Goal: Register for event/course: Sign up to attend an event or enroll in a course

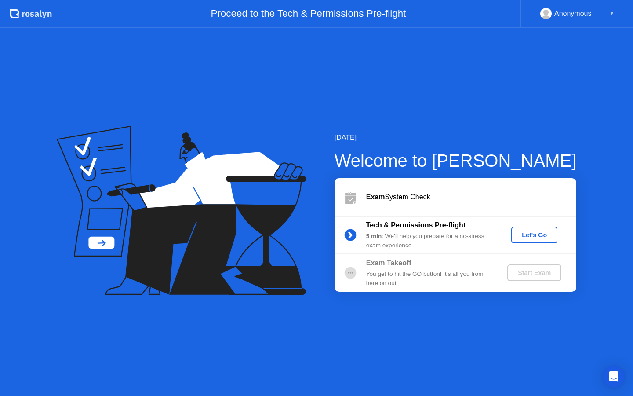
click at [543, 236] on div "Let's Go" at bounding box center [534, 234] width 39 height 7
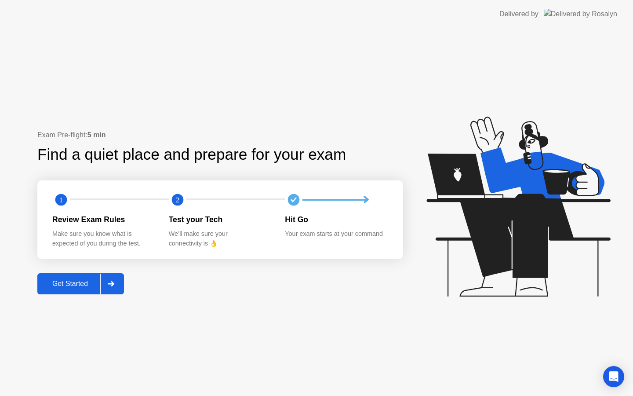
click at [66, 288] on div "Get Started" at bounding box center [70, 284] width 60 height 8
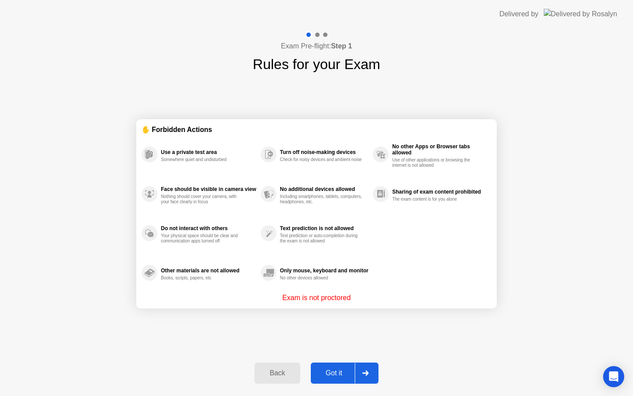
click at [337, 376] on div "Got it" at bounding box center [334, 373] width 41 height 8
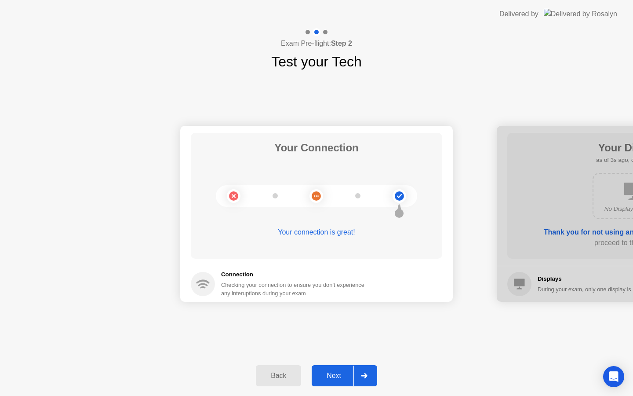
click at [343, 377] on div "Next" at bounding box center [334, 376] width 39 height 8
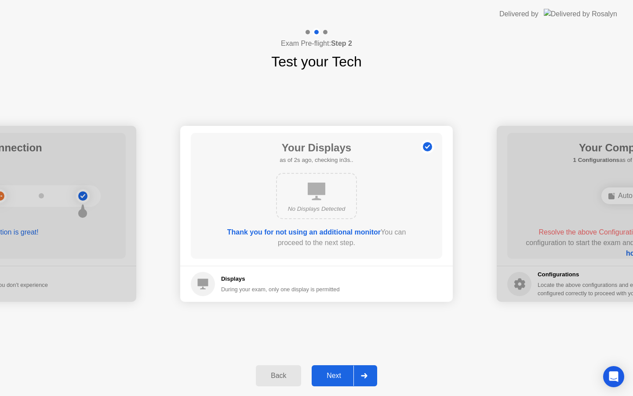
click at [340, 380] on div "Next" at bounding box center [334, 376] width 39 height 8
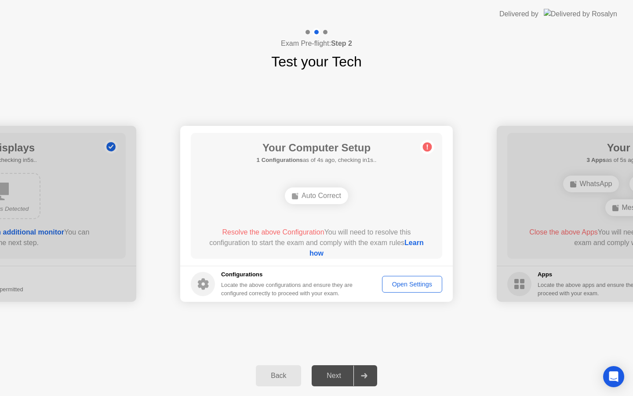
click at [414, 285] on div "Open Settings" at bounding box center [412, 284] width 54 height 7
click at [415, 283] on div "Open Settings" at bounding box center [412, 284] width 54 height 7
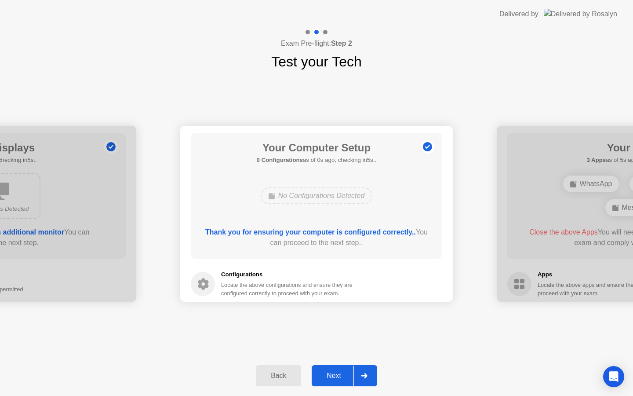
click at [336, 376] on div "Next" at bounding box center [334, 376] width 39 height 8
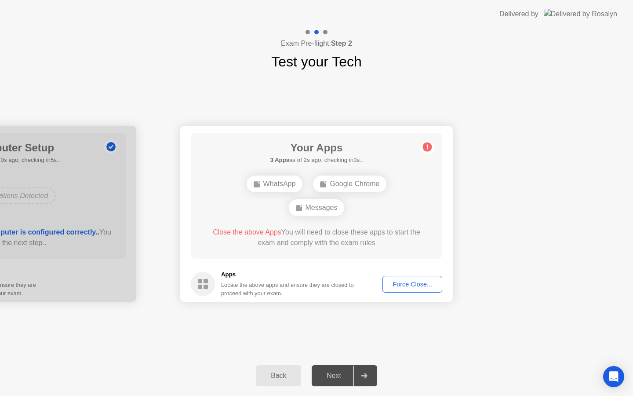
click at [405, 283] on div "Force Close..." at bounding box center [413, 284] width 54 height 7
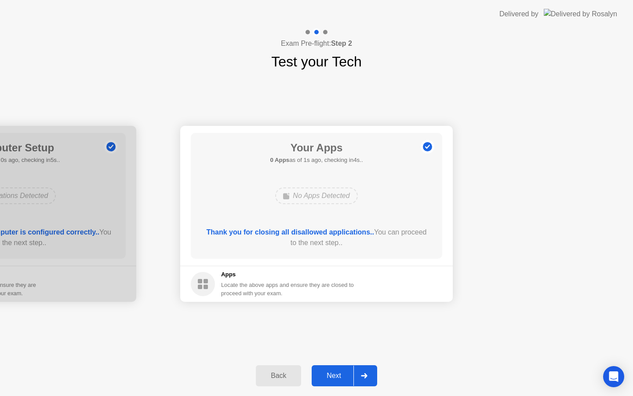
click at [333, 377] on div "Next" at bounding box center [334, 376] width 39 height 8
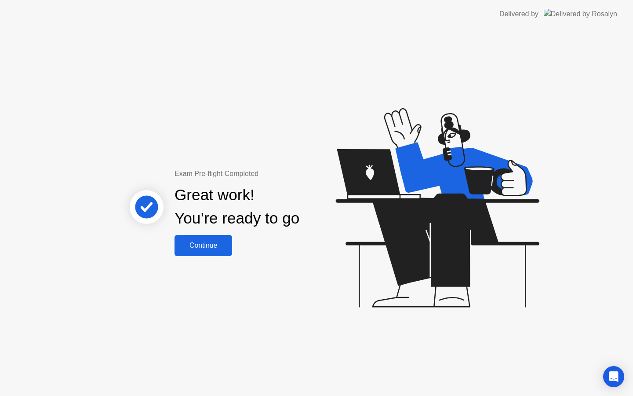
click at [191, 247] on div "Continue" at bounding box center [203, 246] width 52 height 8
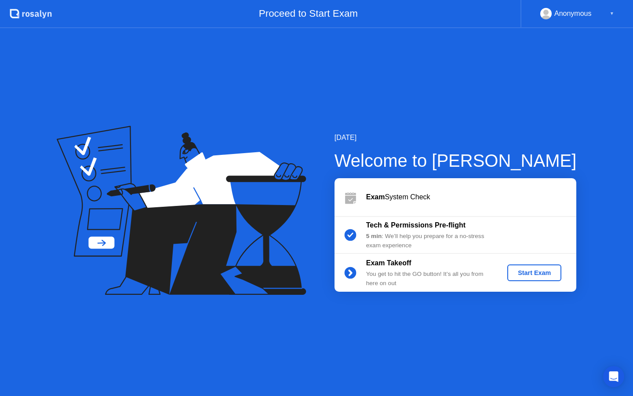
click at [531, 273] on div "Start Exam" at bounding box center [534, 272] width 47 height 7
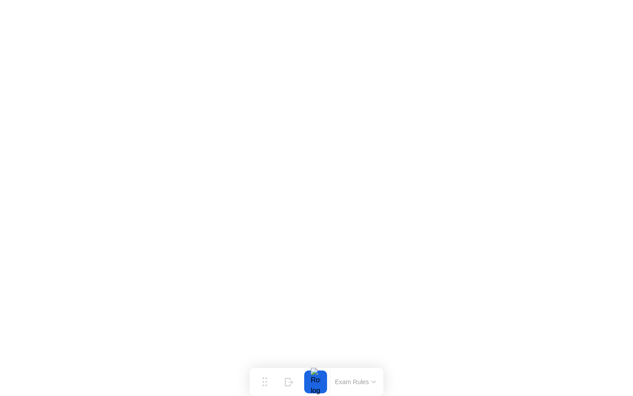
click at [357, 381] on button "Exam Rules" at bounding box center [356, 382] width 47 height 8
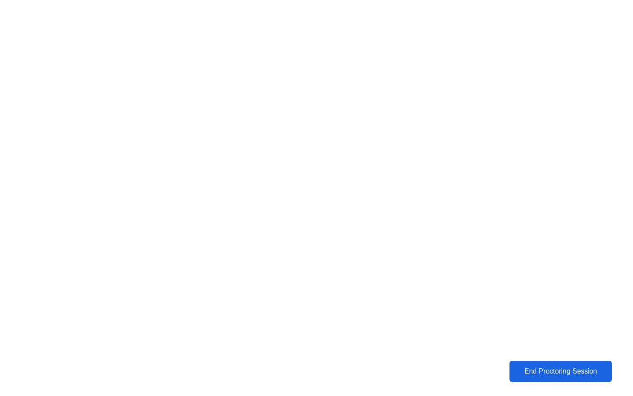
click at [541, 370] on div "End Proctoring Session" at bounding box center [560, 371] width 97 height 8
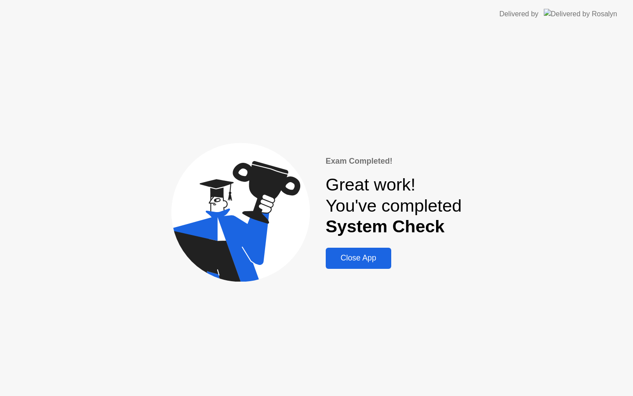
click at [337, 257] on div "Close App" at bounding box center [359, 257] width 60 height 9
